Goal: Transaction & Acquisition: Book appointment/travel/reservation

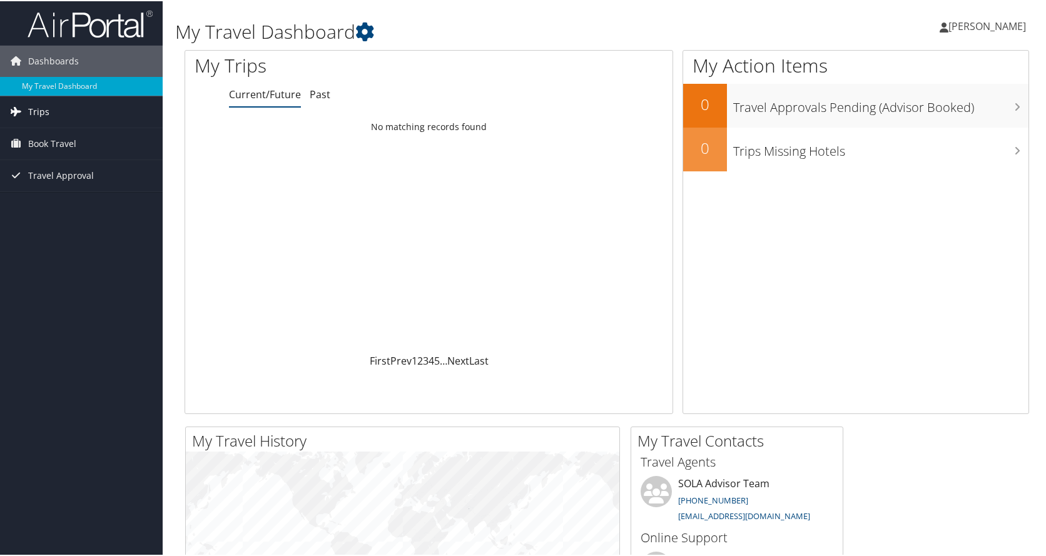
click at [40, 111] on span "Trips" at bounding box center [38, 110] width 21 height 31
click at [69, 139] on link "Current/Future Trips" at bounding box center [81, 135] width 163 height 19
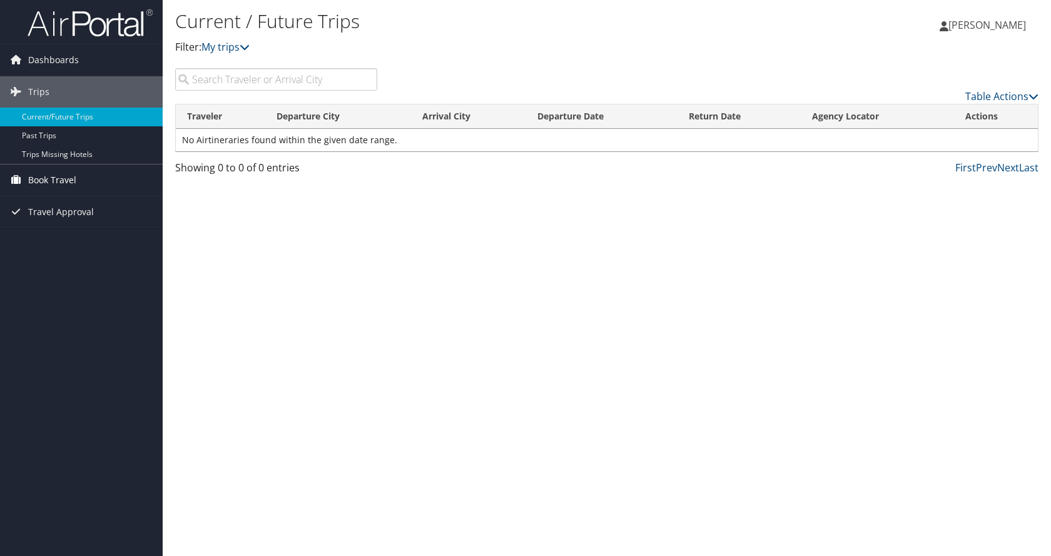
click at [56, 181] on span "Book Travel" at bounding box center [52, 179] width 48 height 31
click at [50, 221] on link "Book/Manage Online Trips" at bounding box center [81, 224] width 163 height 19
click at [62, 14] on img at bounding box center [90, 22] width 125 height 29
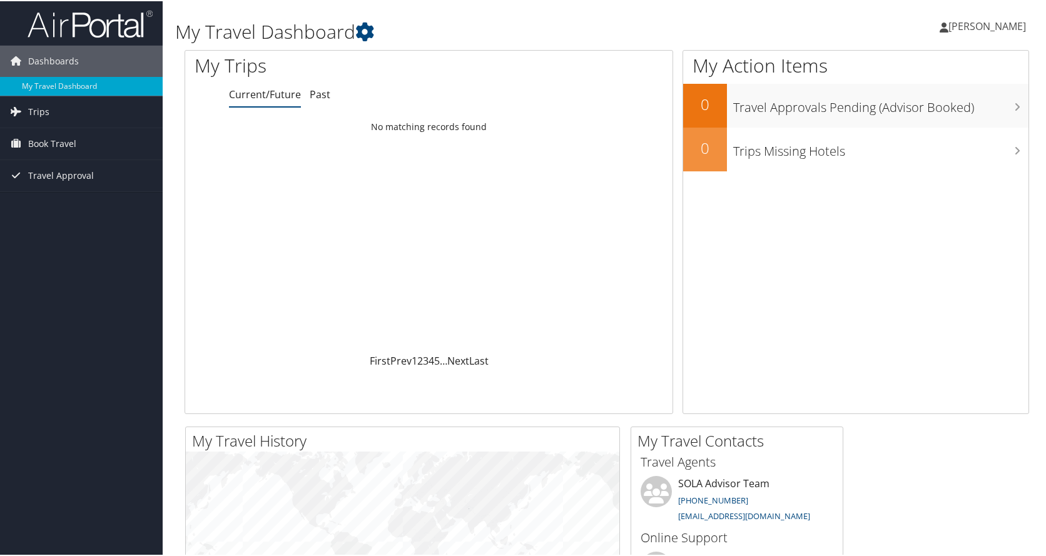
click at [988, 28] on span "[PERSON_NAME]" at bounding box center [987, 25] width 78 height 14
click at [51, 139] on span "Book Travel" at bounding box center [52, 142] width 48 height 31
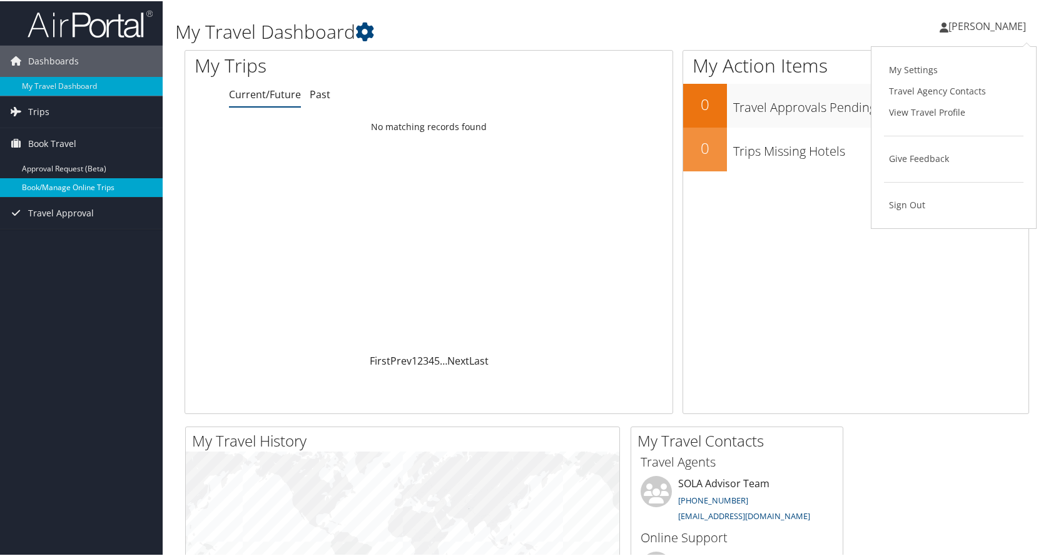
click at [64, 188] on link "Book/Manage Online Trips" at bounding box center [81, 186] width 163 height 19
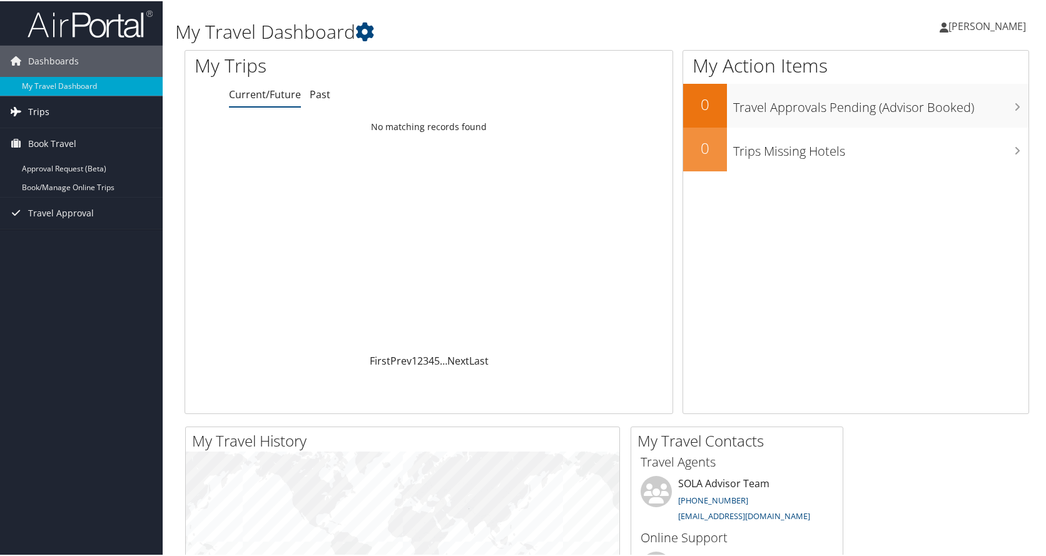
click at [40, 111] on span "Trips" at bounding box center [38, 110] width 21 height 31
